Goal: Download file/media

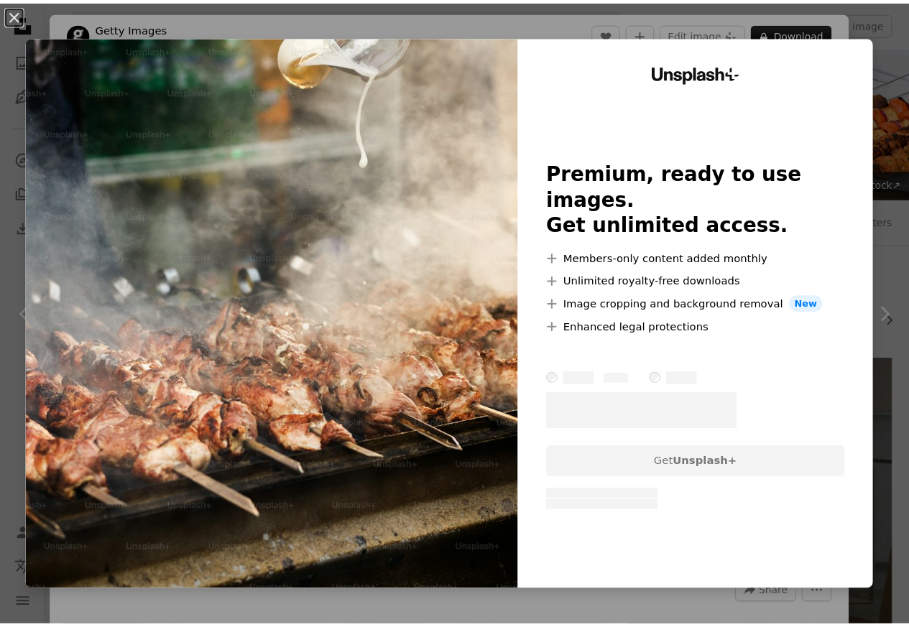
scroll to position [604, 0]
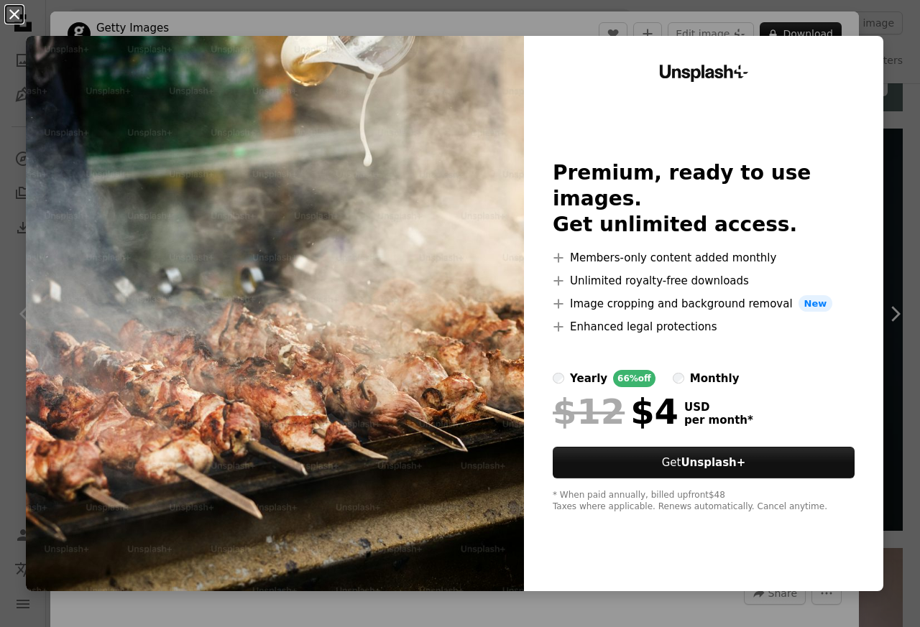
click at [14, 14] on button "An X shape" at bounding box center [14, 14] width 17 height 17
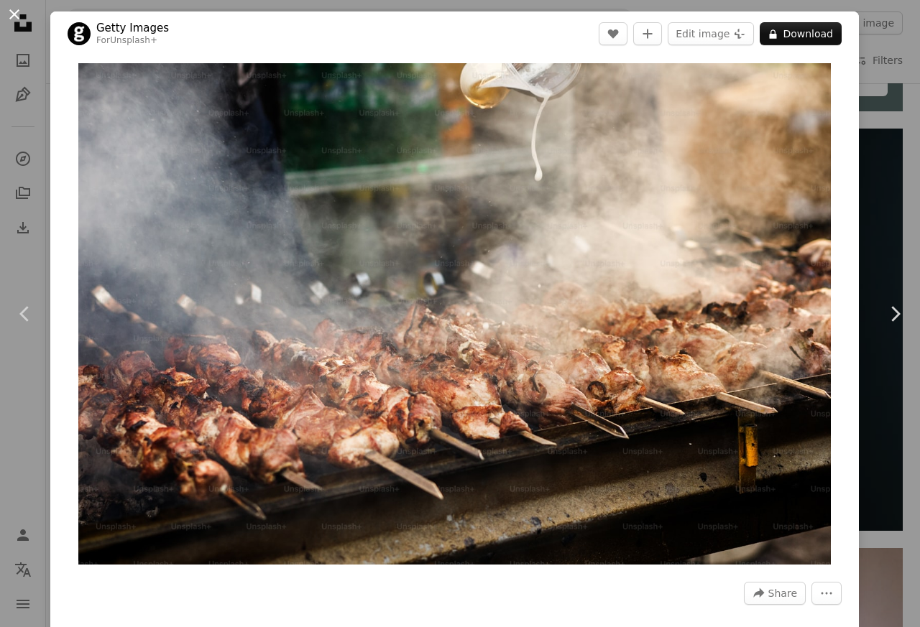
click at [13, 14] on button "An X shape" at bounding box center [14, 14] width 17 height 17
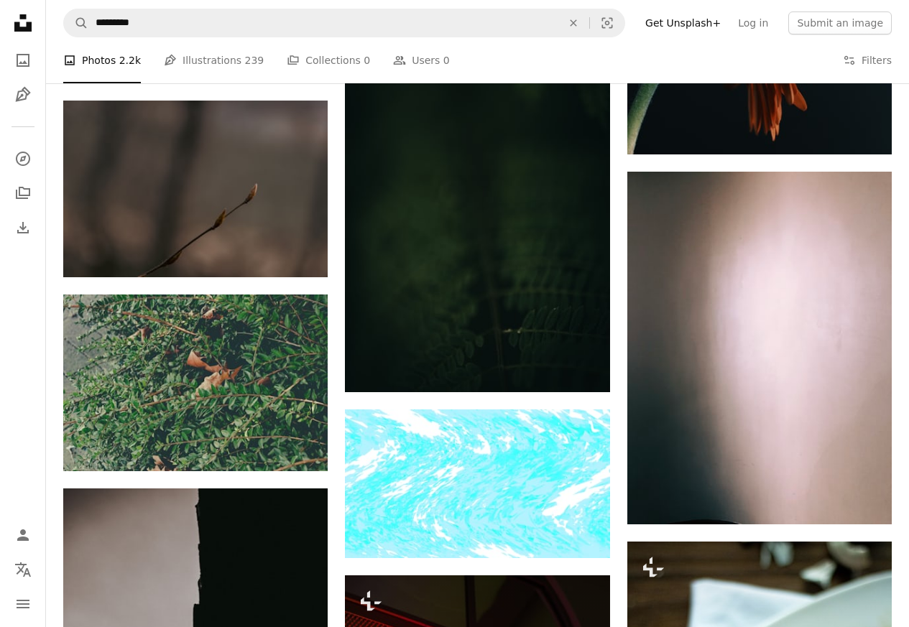
scroll to position [1121, 0]
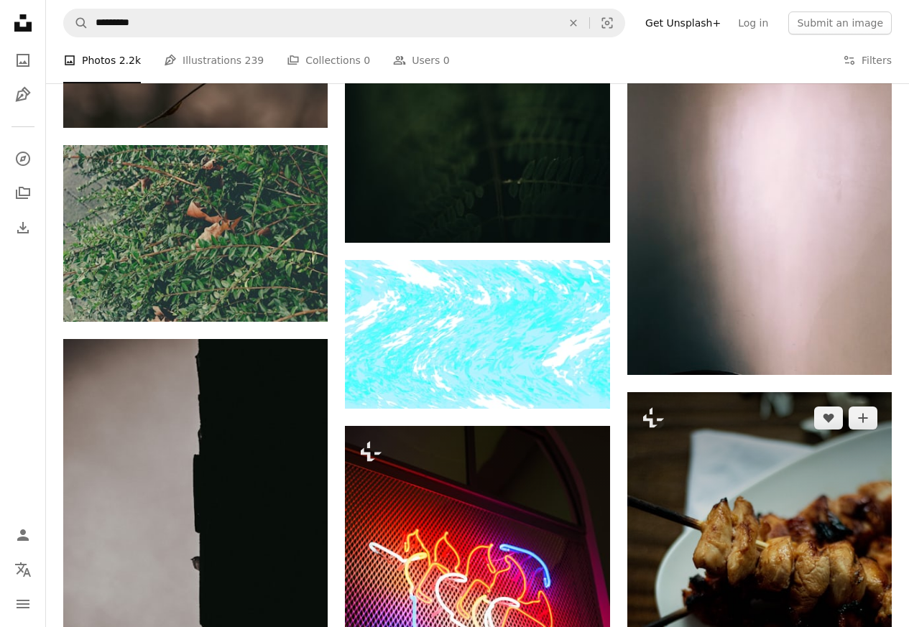
click at [788, 513] on img at bounding box center [759, 590] width 264 height 397
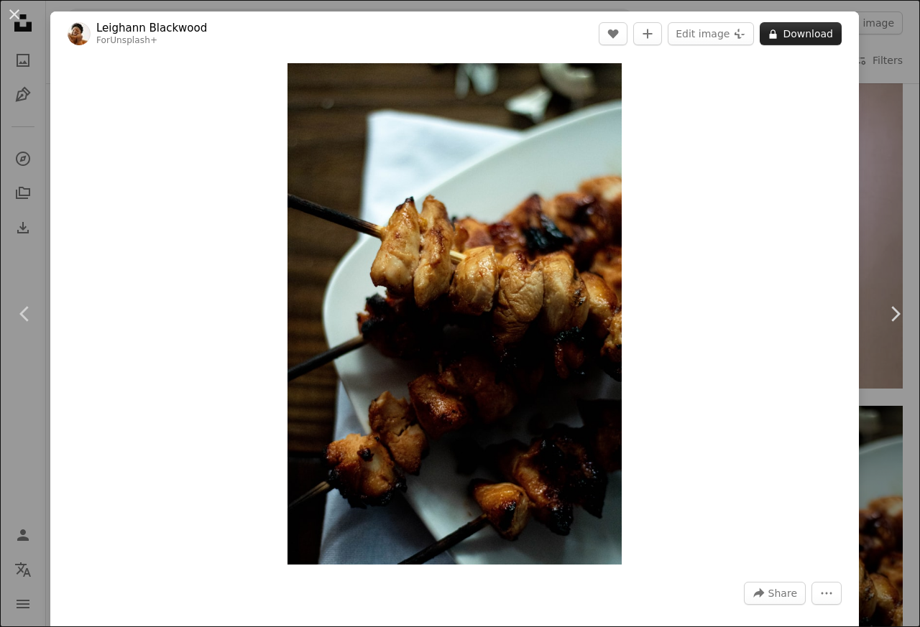
click at [795, 35] on button "A lock Download" at bounding box center [801, 33] width 82 height 23
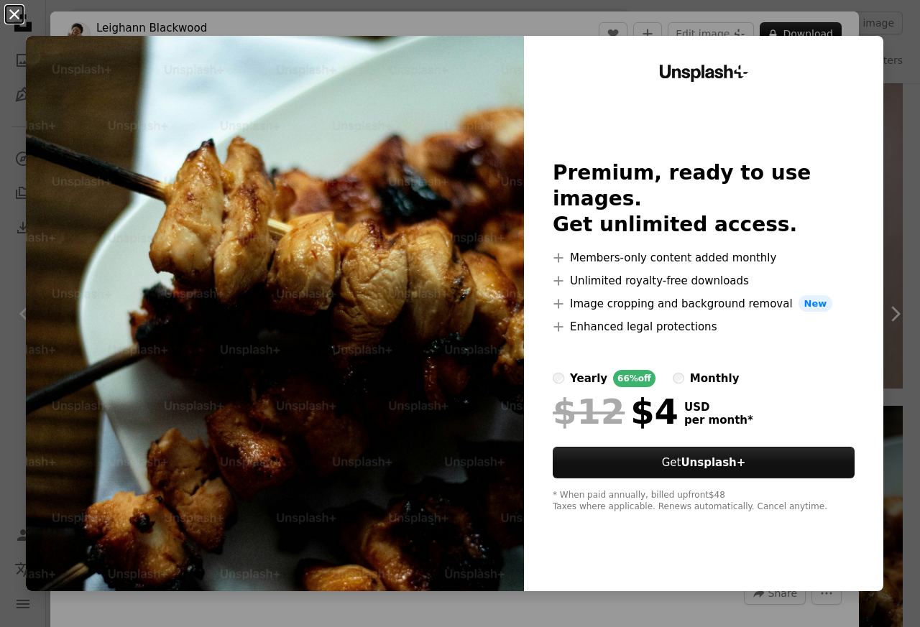
click at [14, 14] on button "An X shape" at bounding box center [14, 14] width 17 height 17
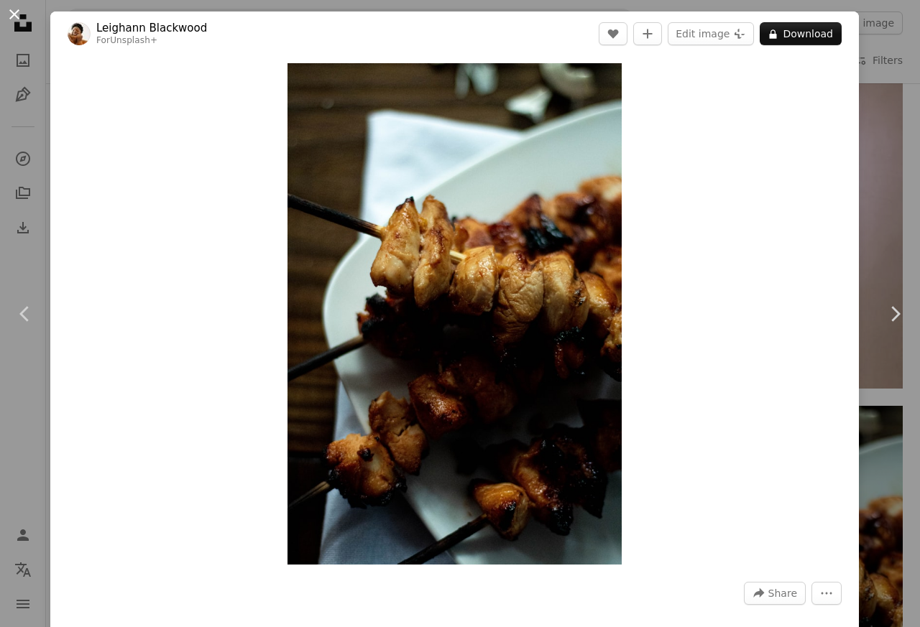
click at [14, 13] on button "An X shape" at bounding box center [14, 14] width 17 height 17
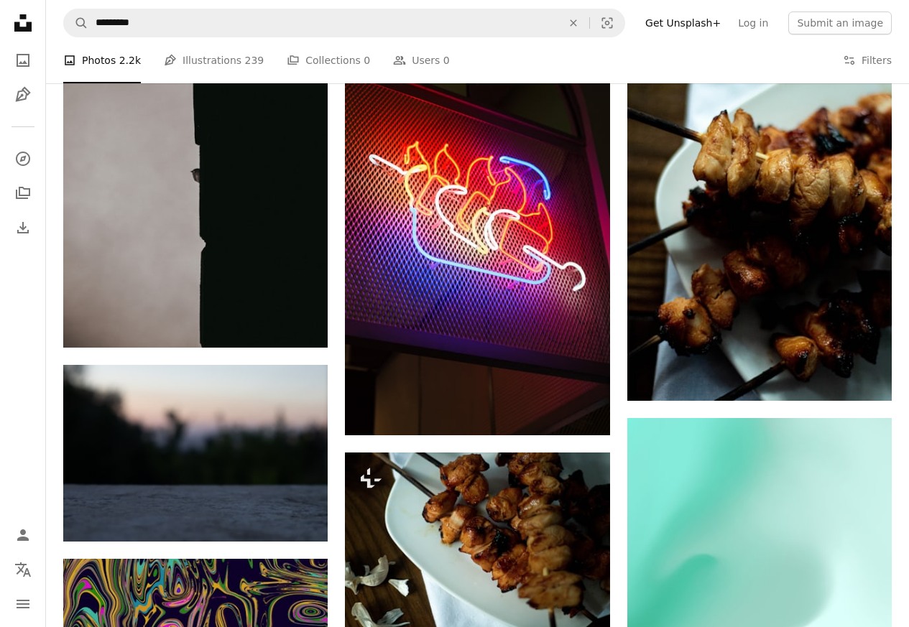
scroll to position [1639, 0]
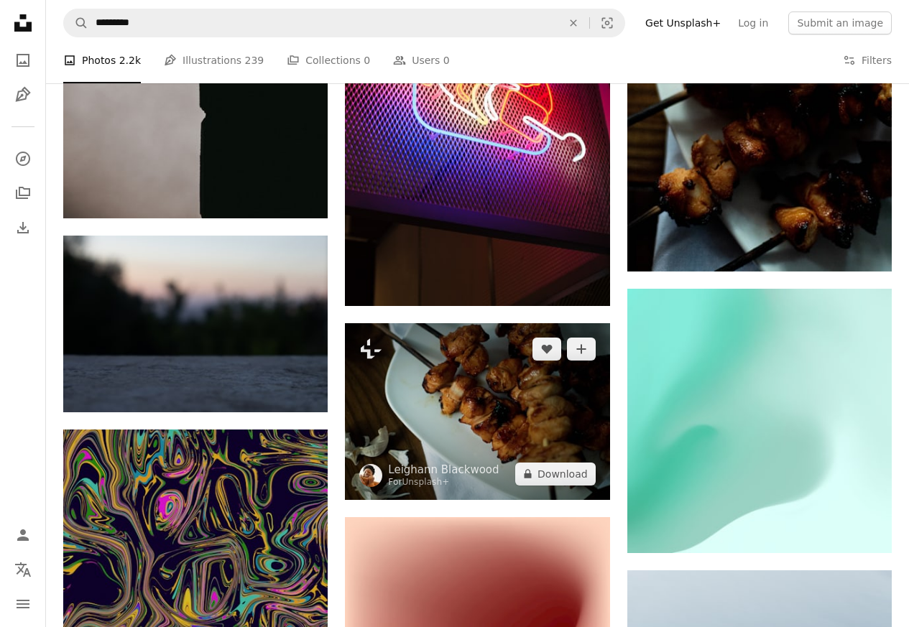
click at [446, 369] on img at bounding box center [477, 411] width 264 height 177
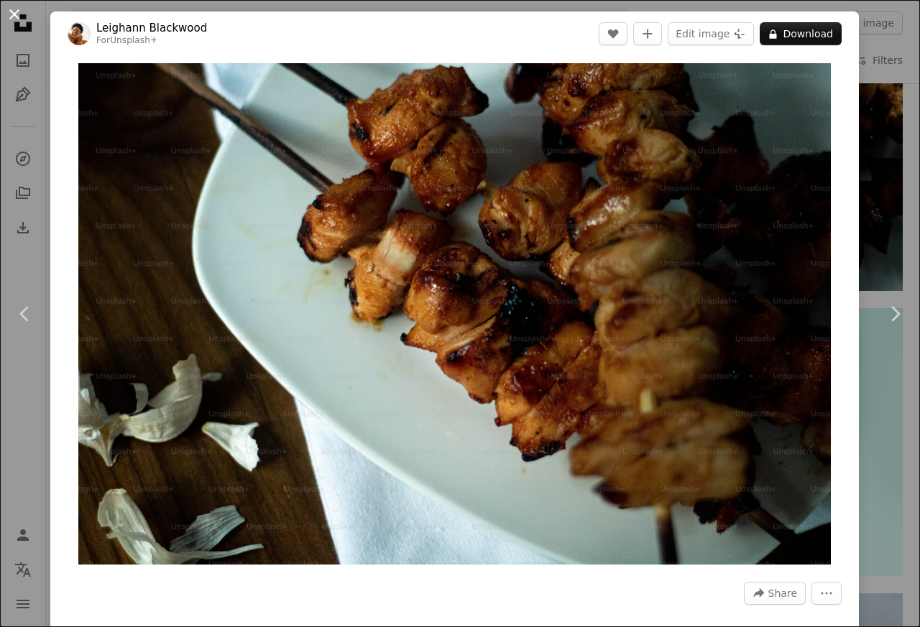
click at [13, 15] on button "An X shape" at bounding box center [14, 14] width 17 height 17
